Goal: Check status

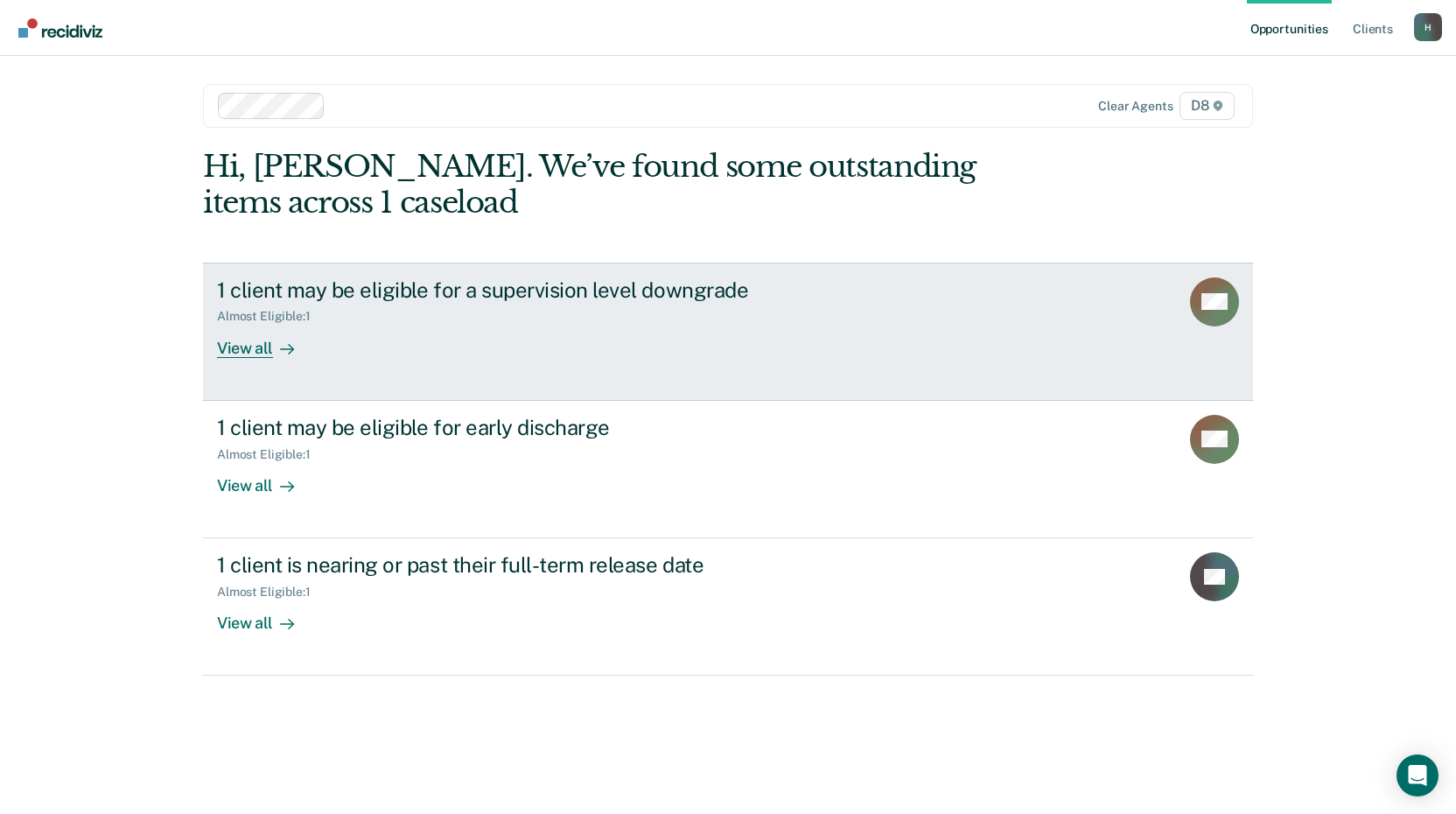
click at [258, 341] on div "View all" at bounding box center [266, 341] width 98 height 34
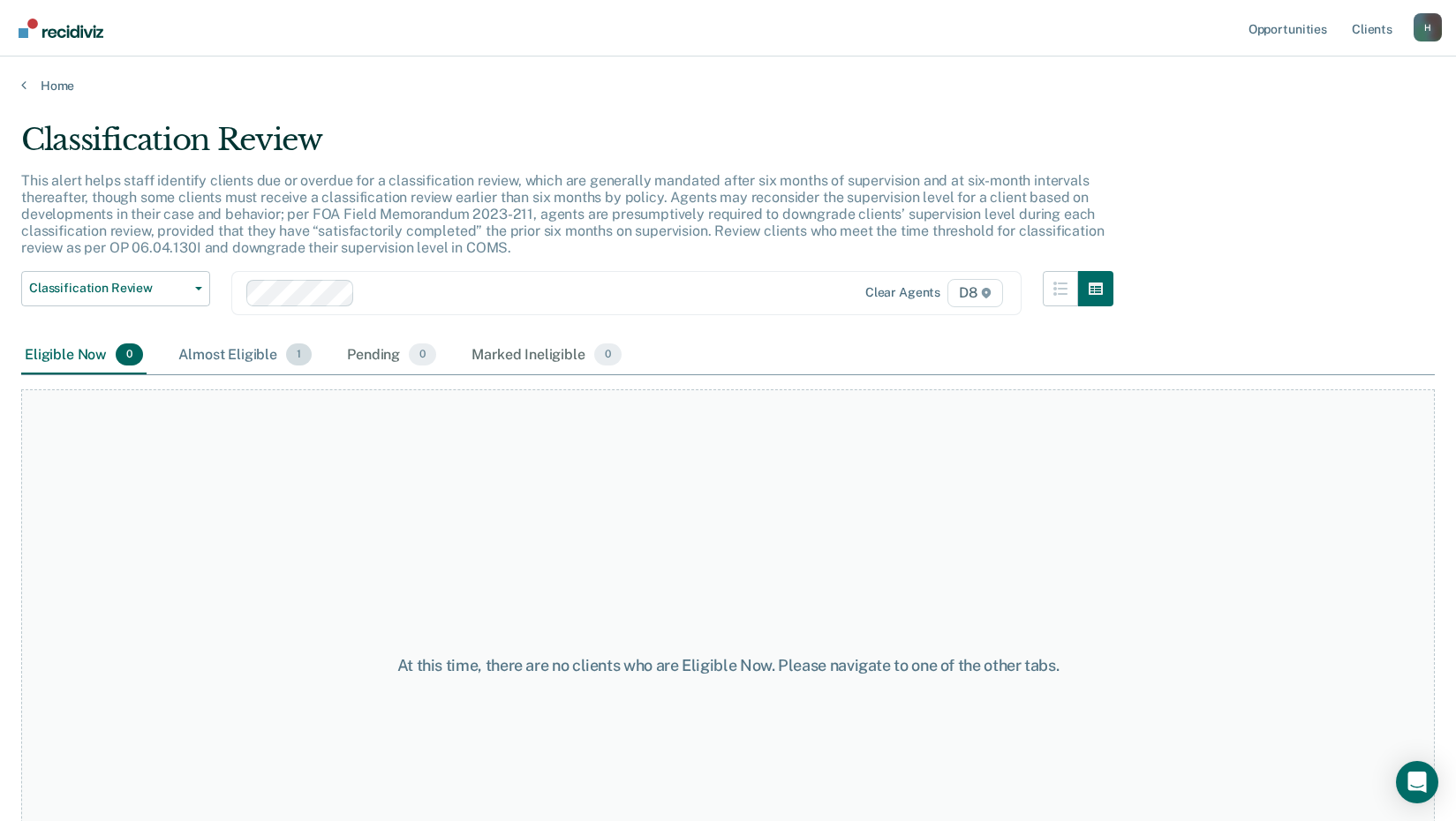
click at [265, 359] on div "Almost Eligible 1" at bounding box center [245, 355] width 140 height 39
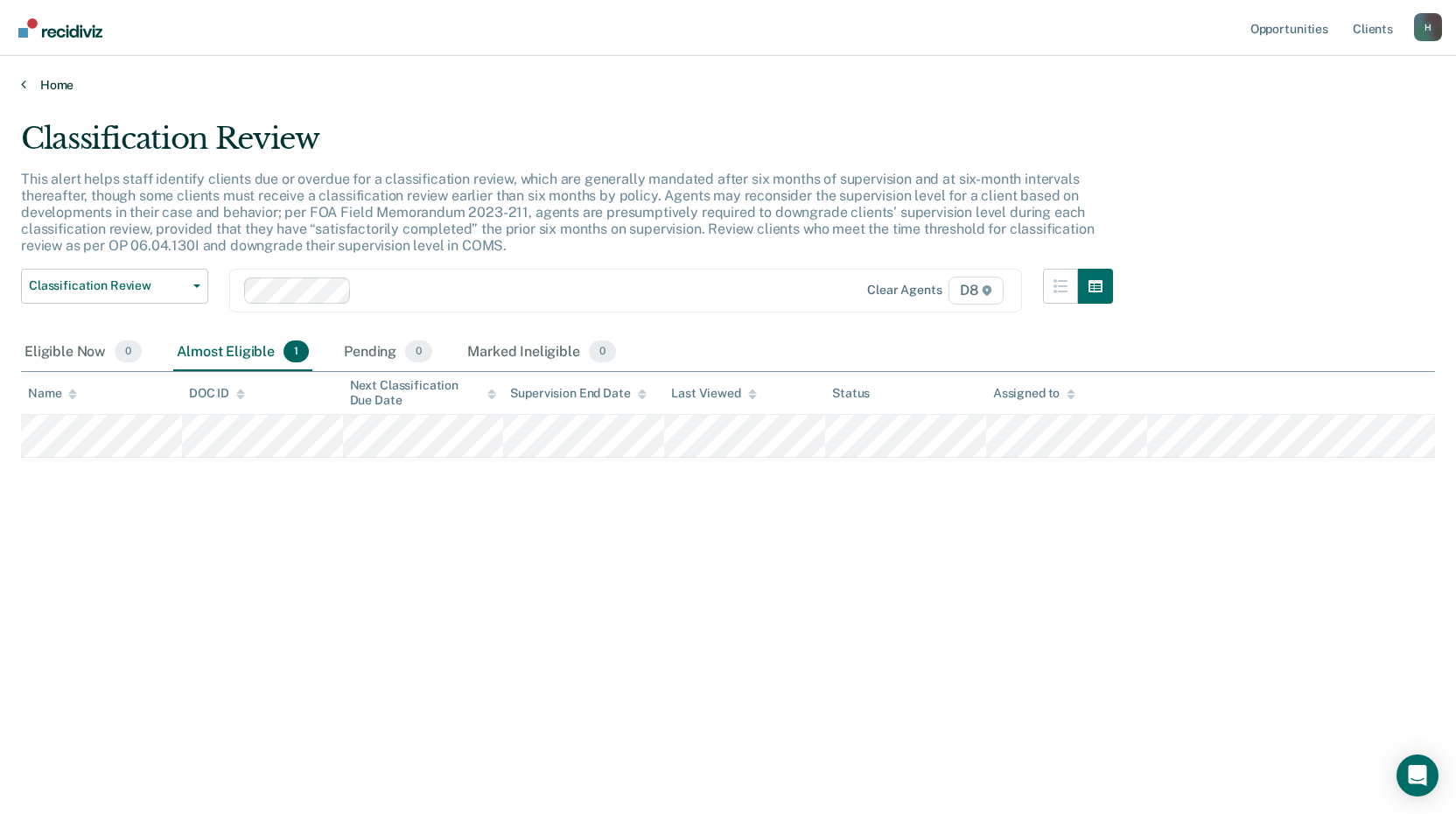
click at [55, 84] on link "Home" at bounding box center [728, 85] width 1414 height 16
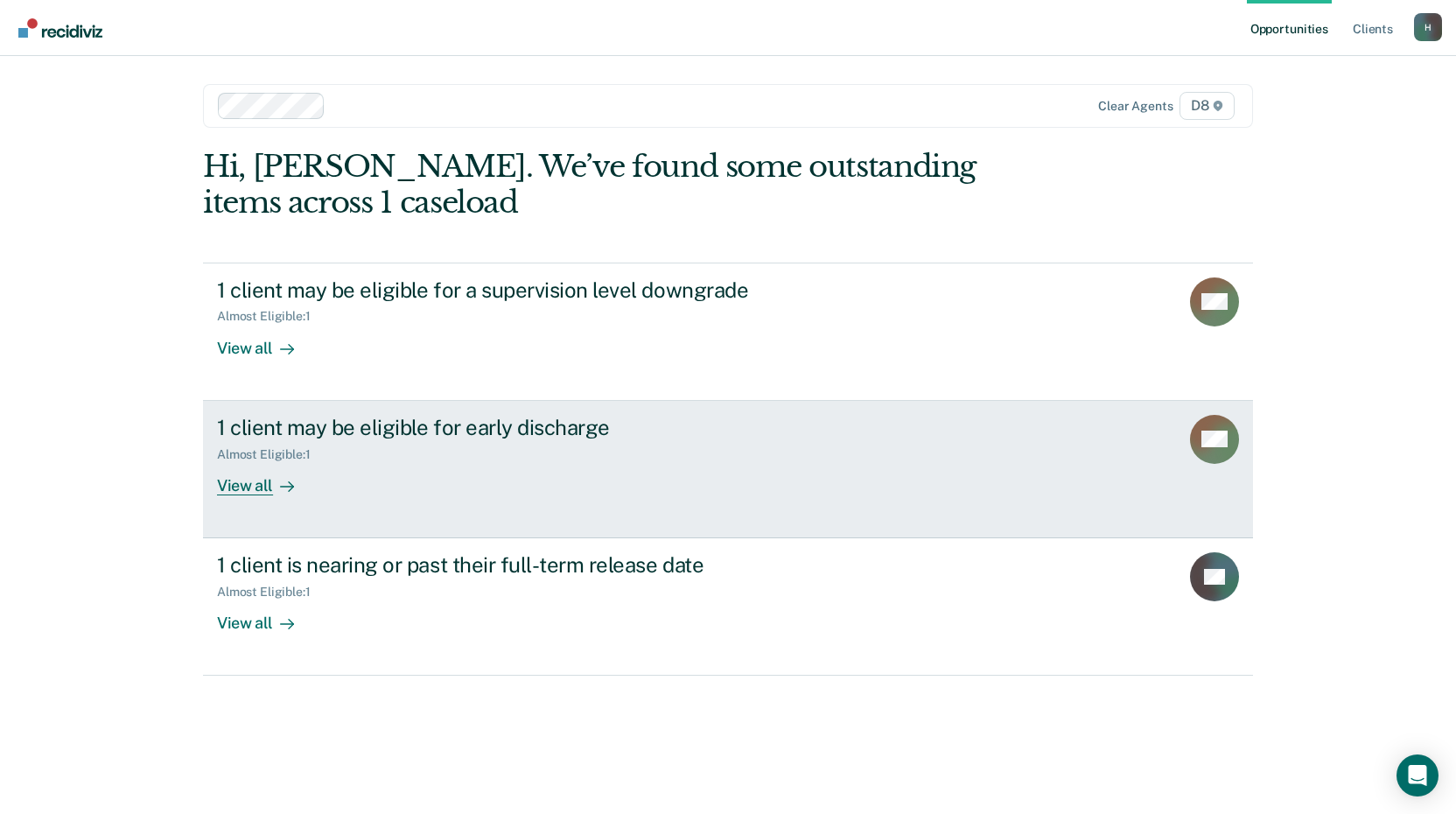
click at [271, 487] on div "View all" at bounding box center [266, 478] width 98 height 34
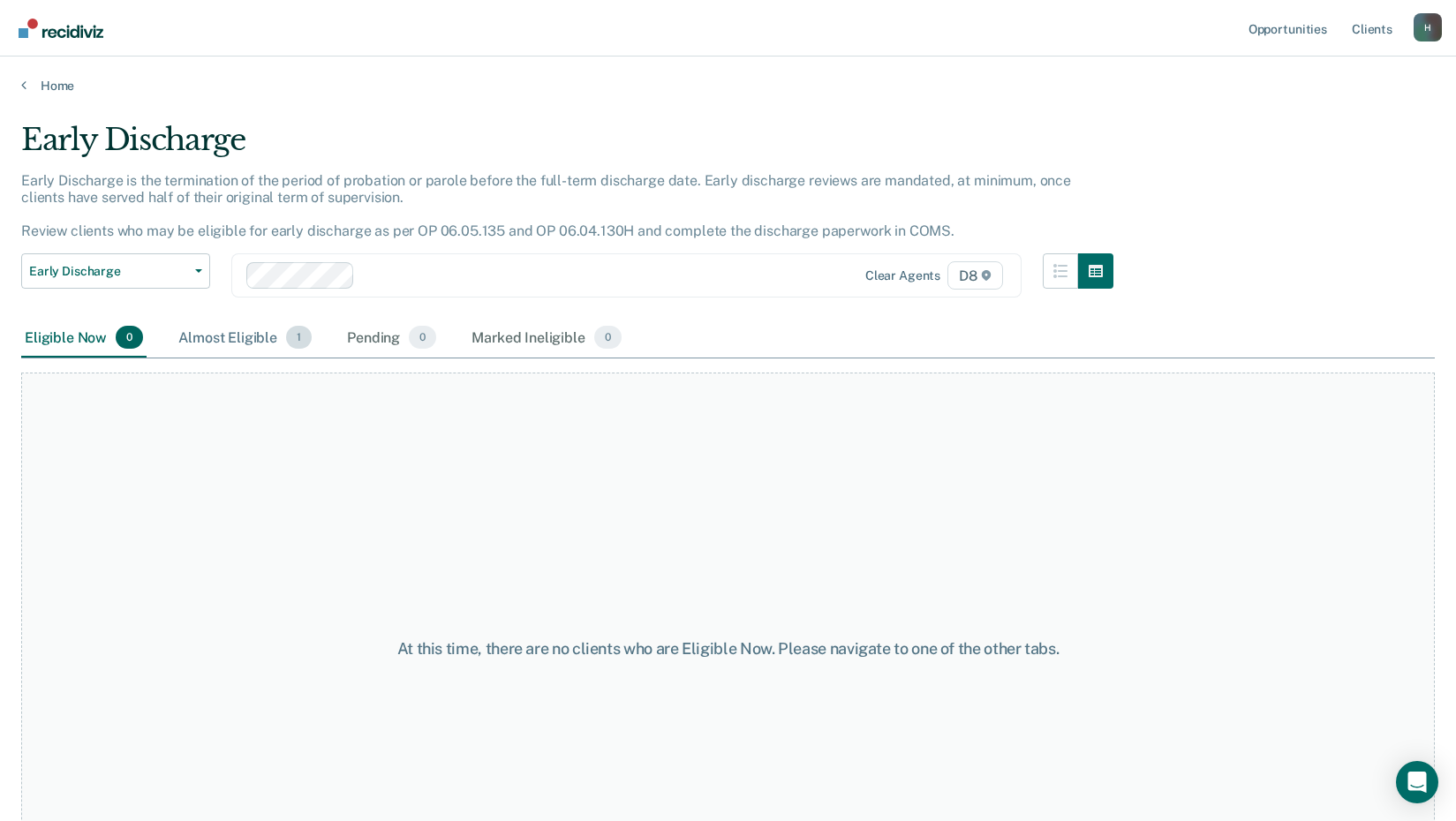
click at [264, 343] on div "Almost Eligible 1" at bounding box center [245, 338] width 140 height 39
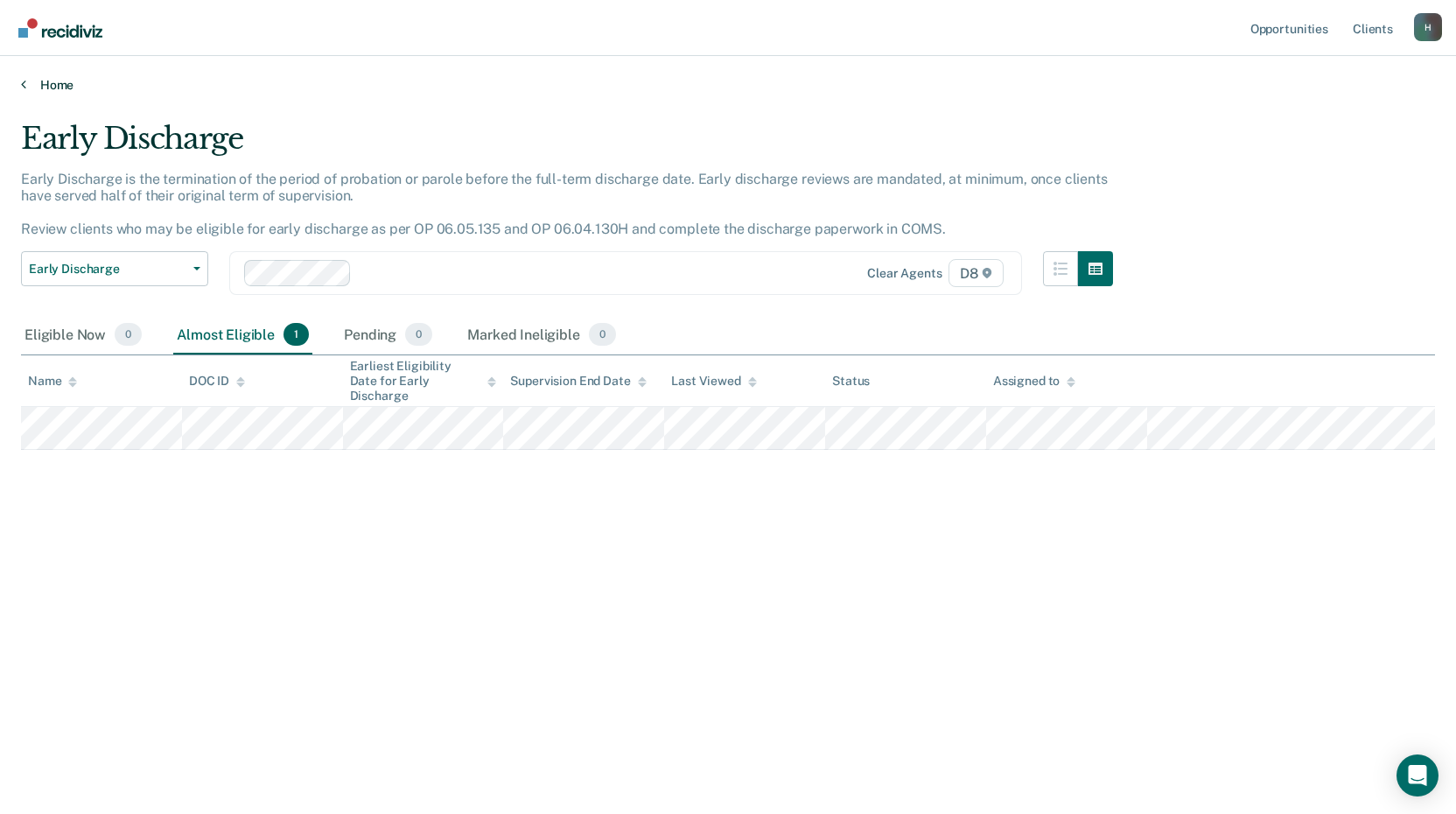
click at [70, 86] on link "Home" at bounding box center [728, 85] width 1414 height 16
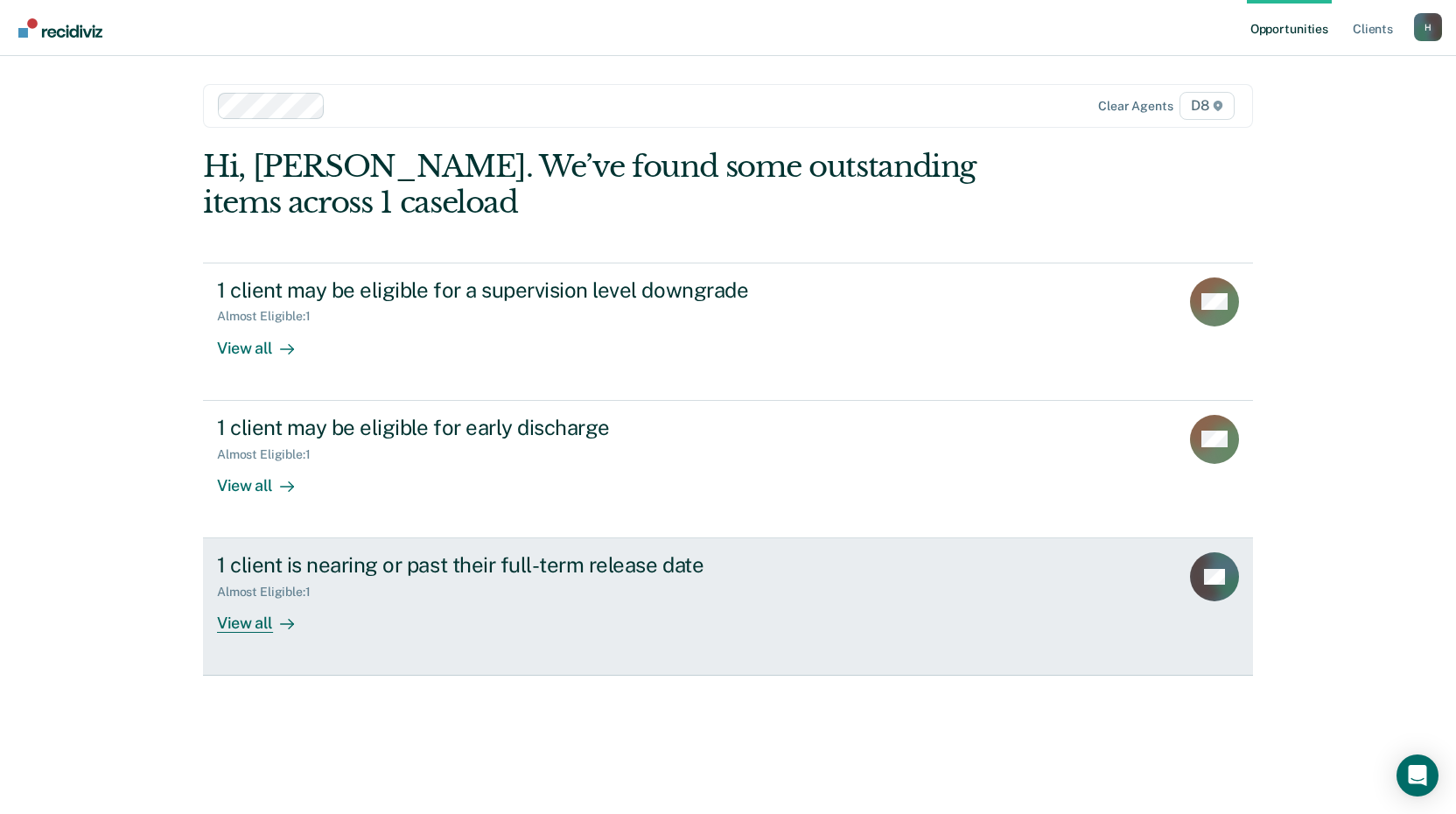
click at [275, 628] on div at bounding box center [282, 624] width 21 height 20
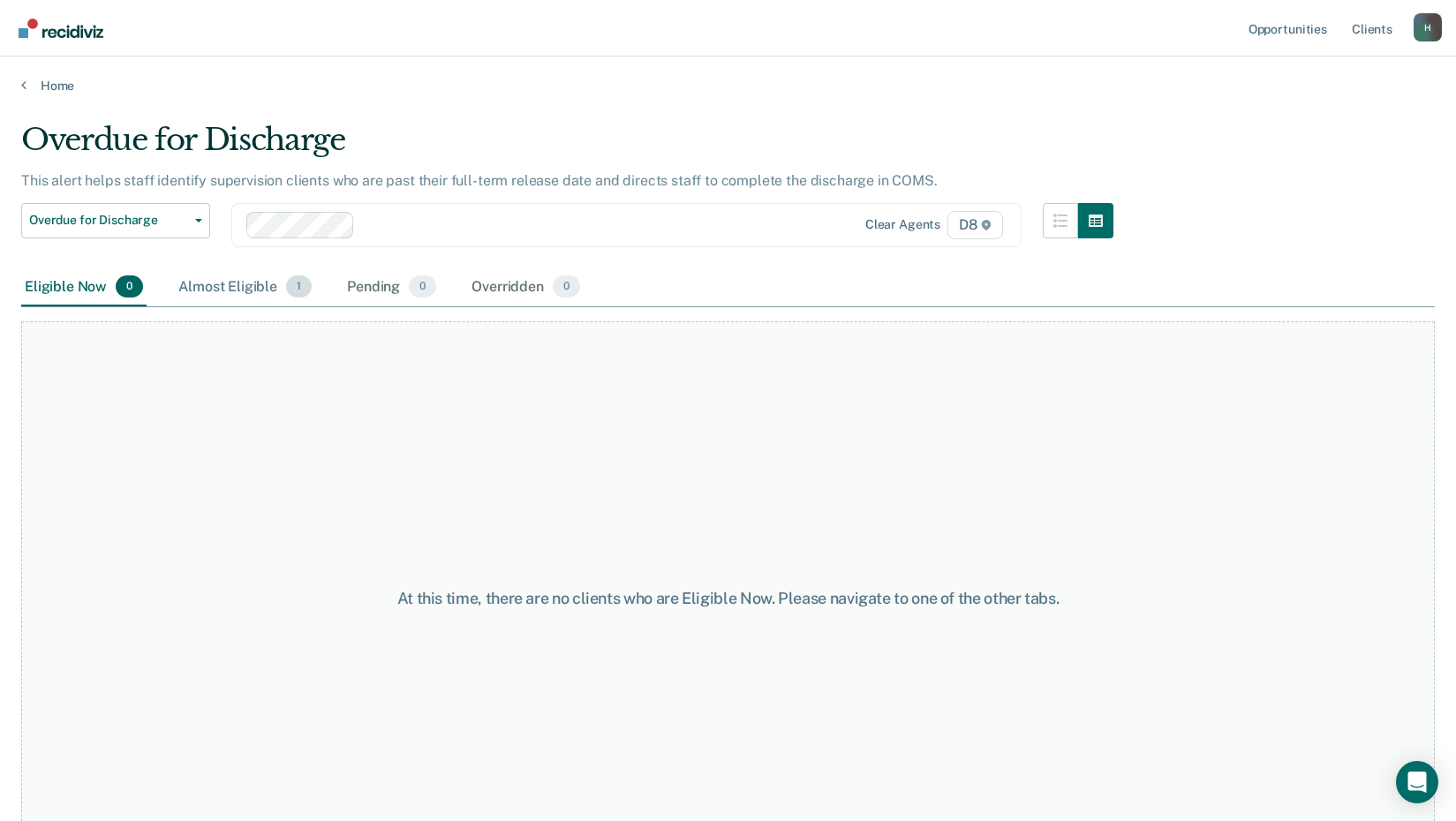
click at [247, 287] on div "Almost Eligible 1" at bounding box center [245, 287] width 140 height 39
